Goal: Check status

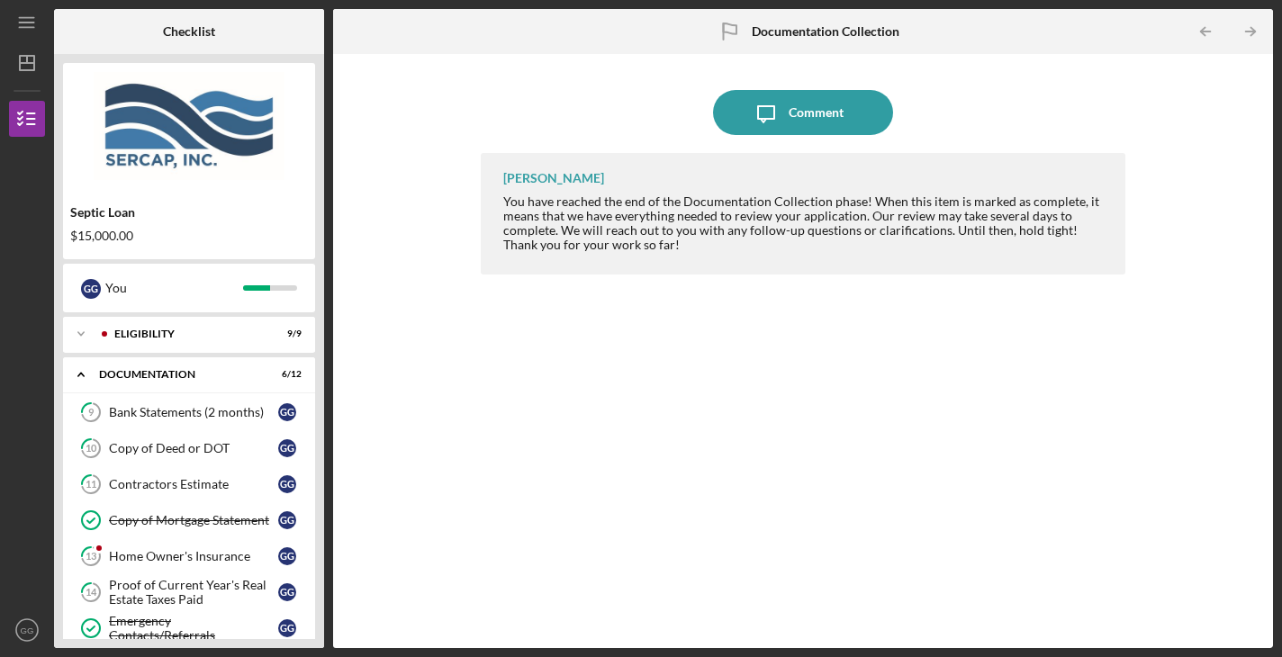
scroll to position [462, 0]
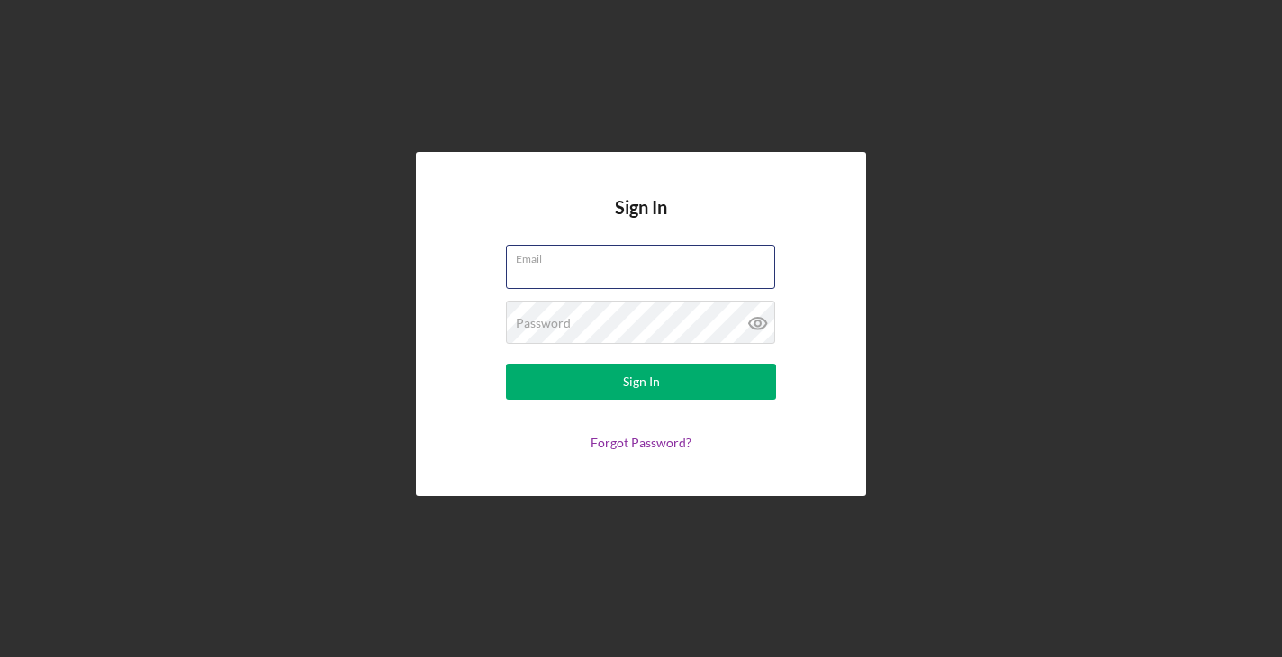
type input "[EMAIL_ADDRESS][DOMAIN_NAME]"
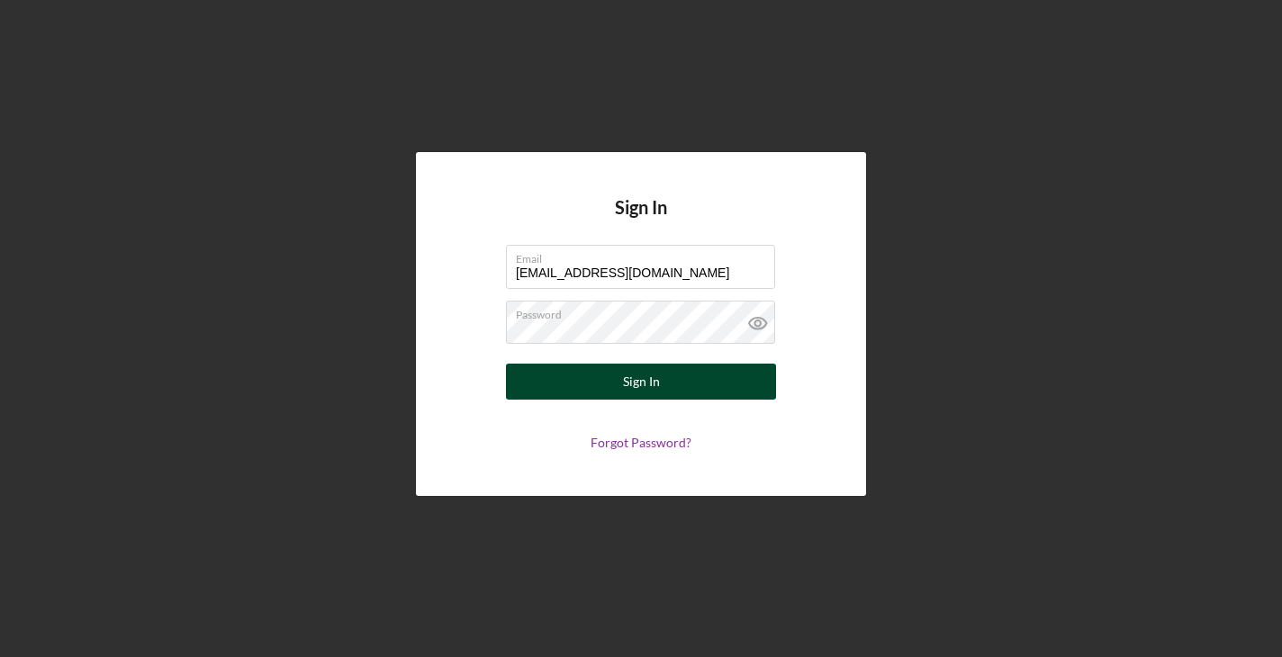
click at [690, 371] on button "Sign In" at bounding box center [641, 382] width 270 height 36
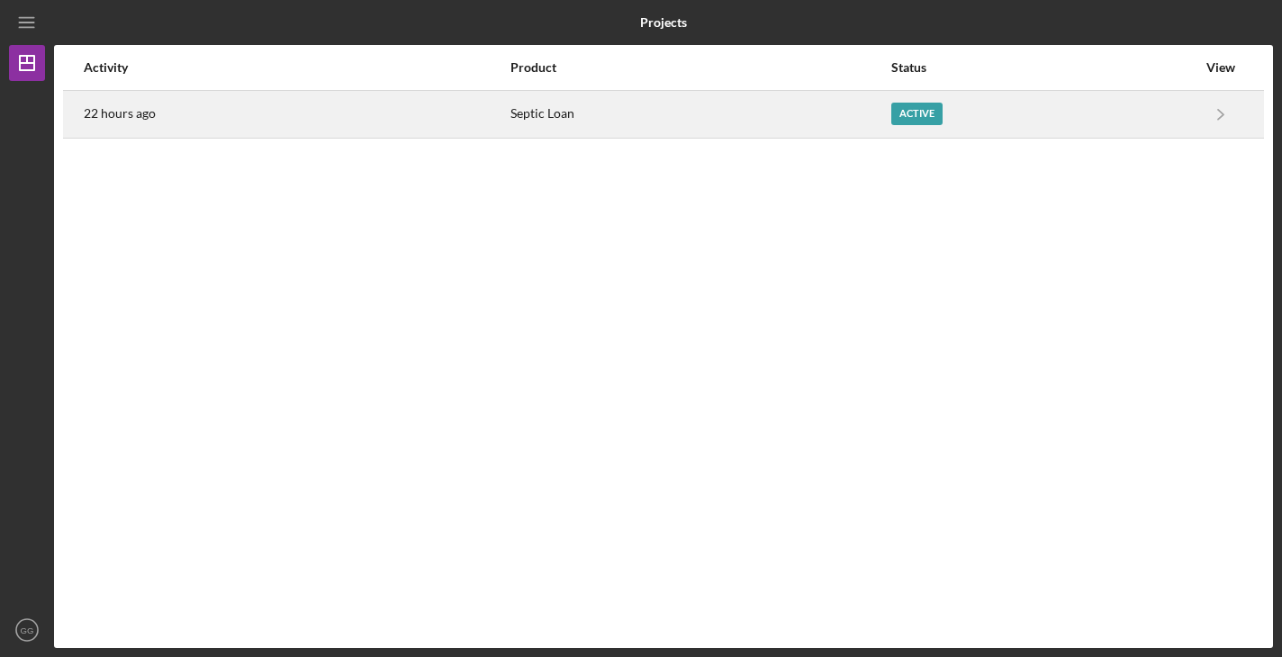
click at [918, 109] on div "Active" at bounding box center [916, 114] width 51 height 23
